Goal: Task Accomplishment & Management: Manage account settings

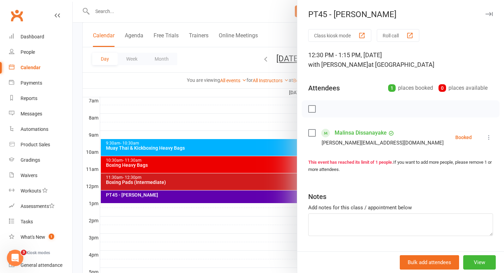
click at [497, 135] on div "Class kiosk mode Roll call 12:30 PM - 1:15 PM, [DATE] with [PERSON_NAME] at [GE…" at bounding box center [400, 149] width 207 height 241
click at [488, 133] on button at bounding box center [489, 137] width 8 height 8
click at [399, 151] on div "Class kiosk mode Roll call 12:30 PM - 1:15 PM, [DATE] with [PERSON_NAME] at [GE…" at bounding box center [400, 149] width 207 height 241
click at [489, 136] on icon at bounding box center [488, 137] width 7 height 7
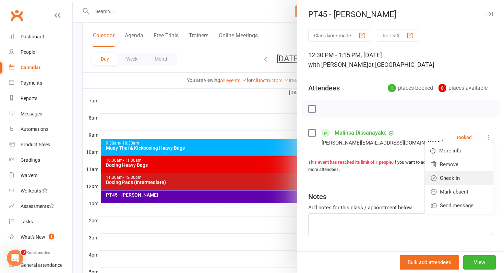
click at [458, 178] on link "Check in" at bounding box center [459, 178] width 68 height 14
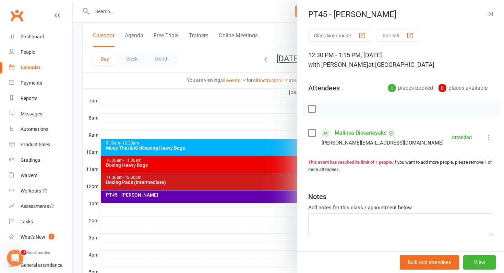
click at [360, 133] on link "Malinsa Dissanayake" at bounding box center [360, 132] width 52 height 11
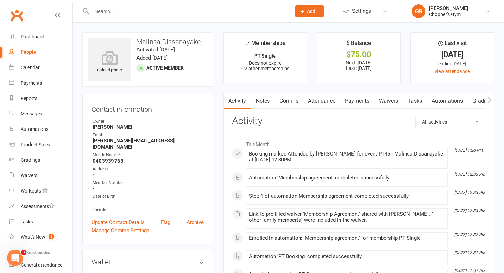
click at [363, 103] on link "Payments" at bounding box center [357, 101] width 34 height 16
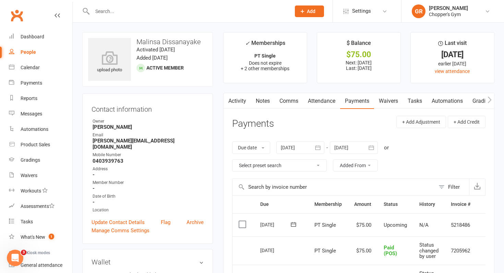
click at [242, 225] on label at bounding box center [242, 224] width 9 height 7
click at [242, 221] on input "checkbox" at bounding box center [240, 221] width 4 height 0
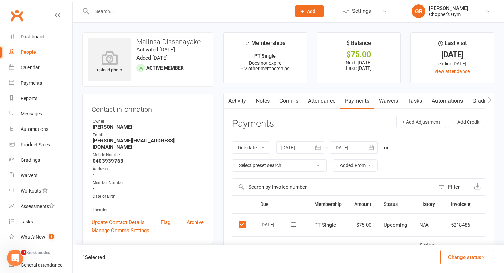
click at [458, 255] on button "Change status" at bounding box center [467, 257] width 54 height 14
click at [465, 215] on link "Paid (POS)" at bounding box center [460, 212] width 68 height 14
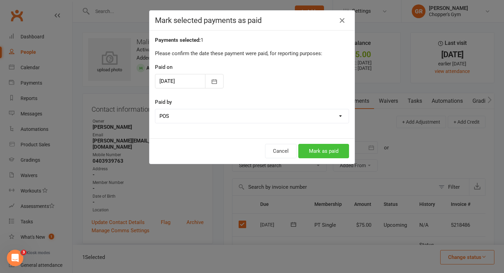
click at [338, 152] on button "Mark as paid" at bounding box center [323, 151] width 51 height 14
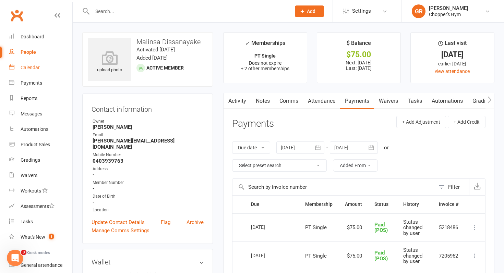
click at [37, 70] on div "Calendar" at bounding box center [30, 67] width 19 height 5
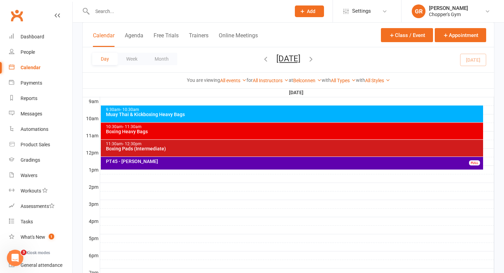
scroll to position [196, 0]
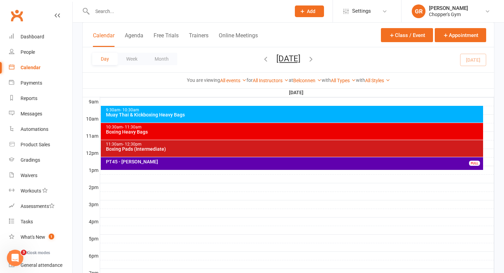
click at [162, 114] on div "Muay Thai & Kickboxing Heavy Bags" at bounding box center [294, 114] width 376 height 5
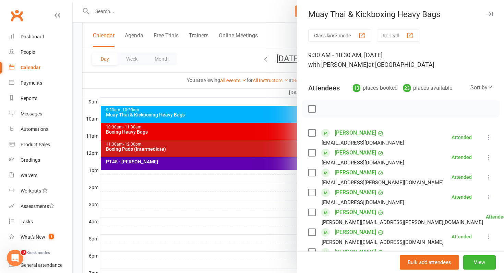
click at [198, 63] on div at bounding box center [288, 136] width 431 height 273
